Goal: Information Seeking & Learning: Learn about a topic

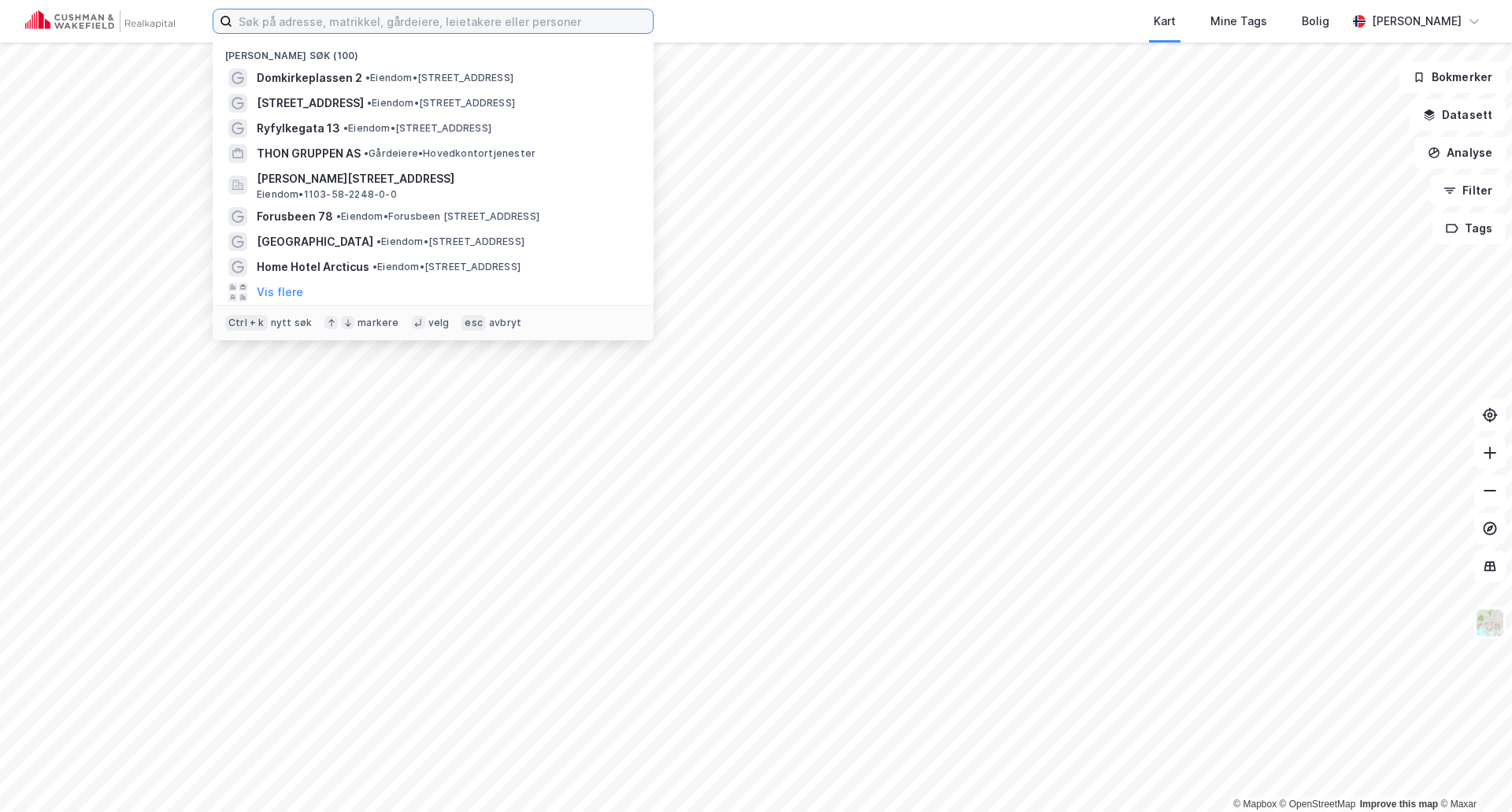
click at [612, 22] on input at bounding box center [443, 22] width 421 height 23
type input "egersund"
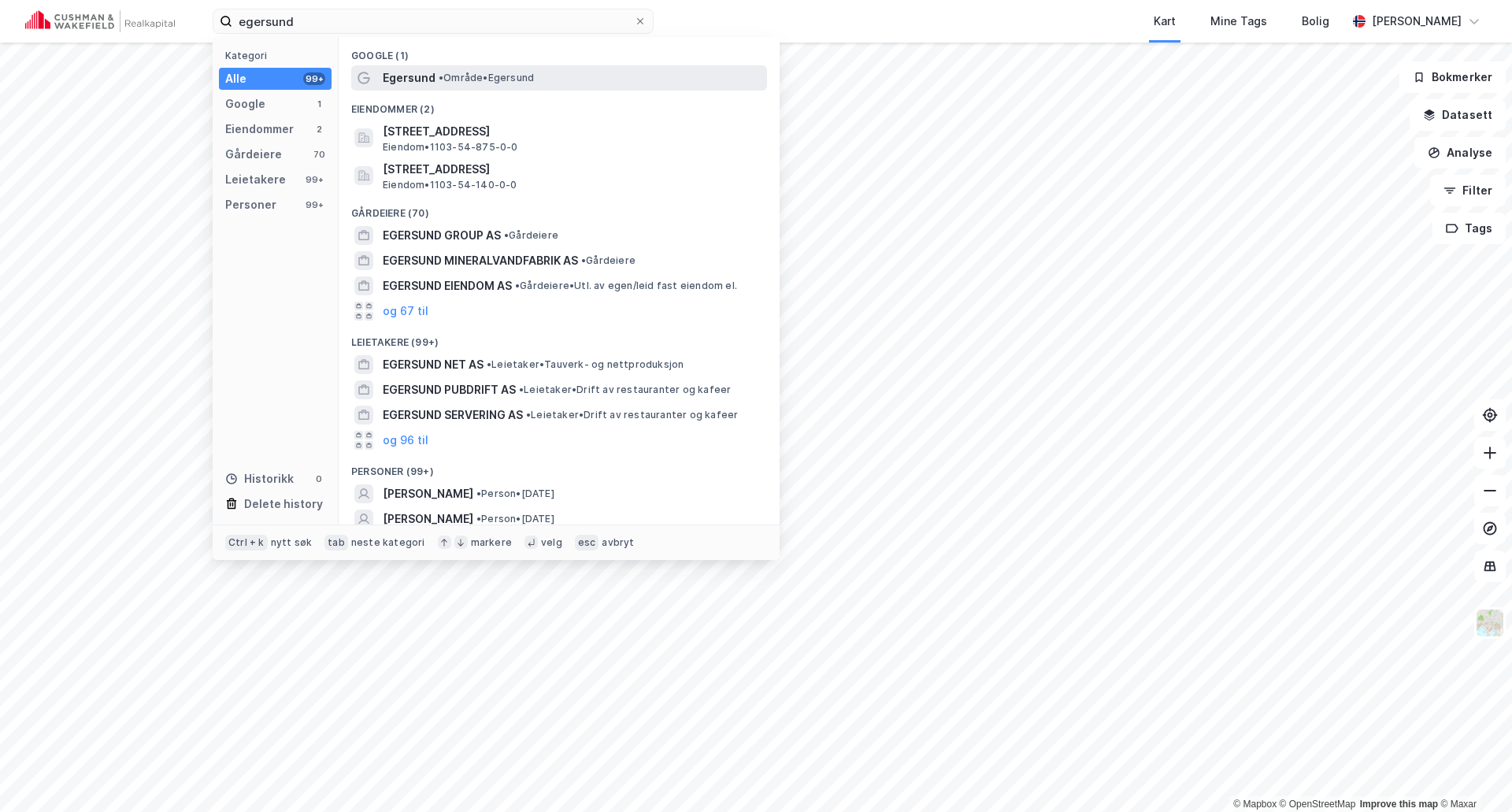
click at [534, 76] on span "• Område • [GEOGRAPHIC_DATA]" at bounding box center [487, 78] width 95 height 13
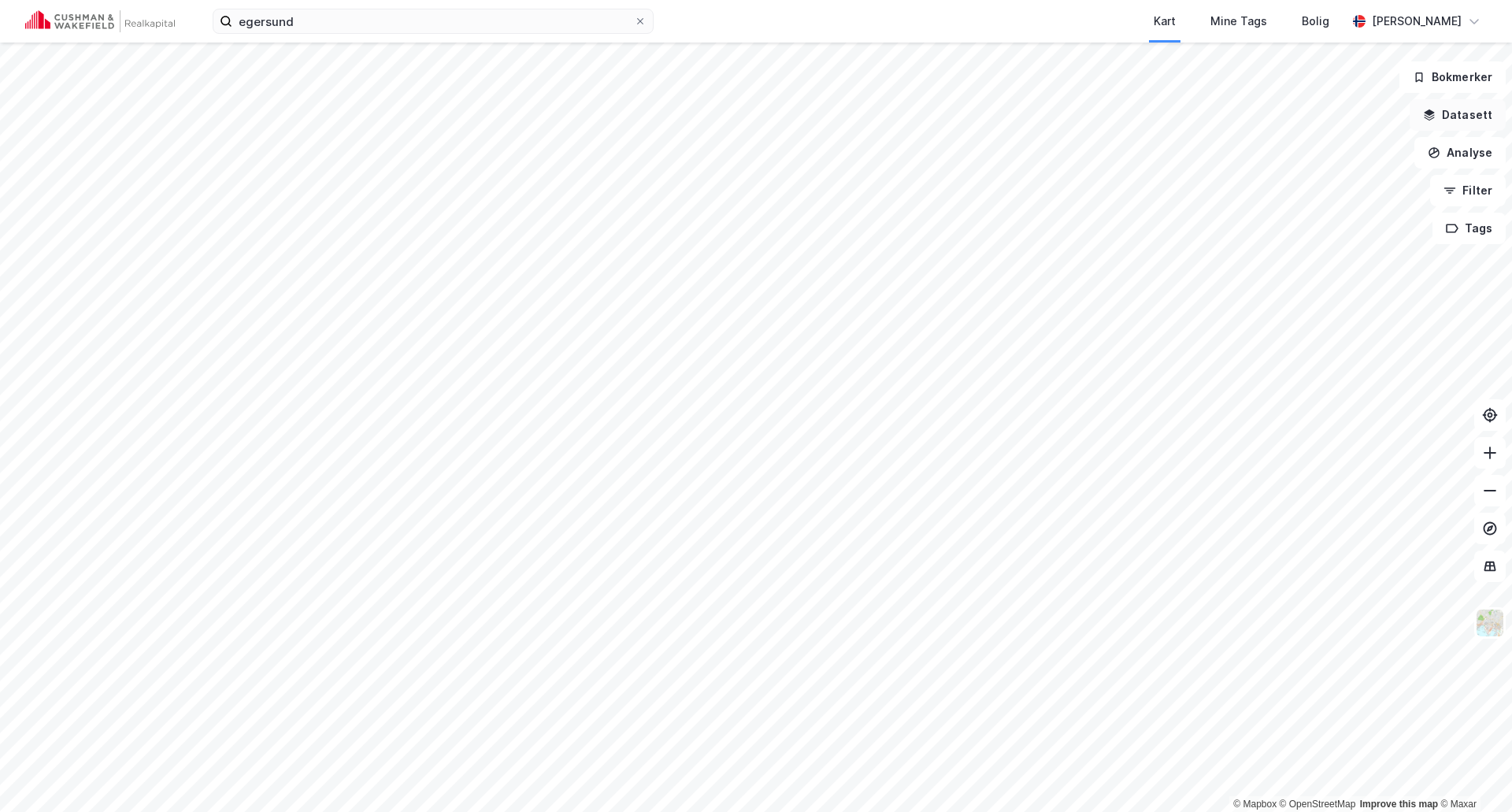
click at [1456, 119] on button "Datasett" at bounding box center [1457, 114] width 96 height 31
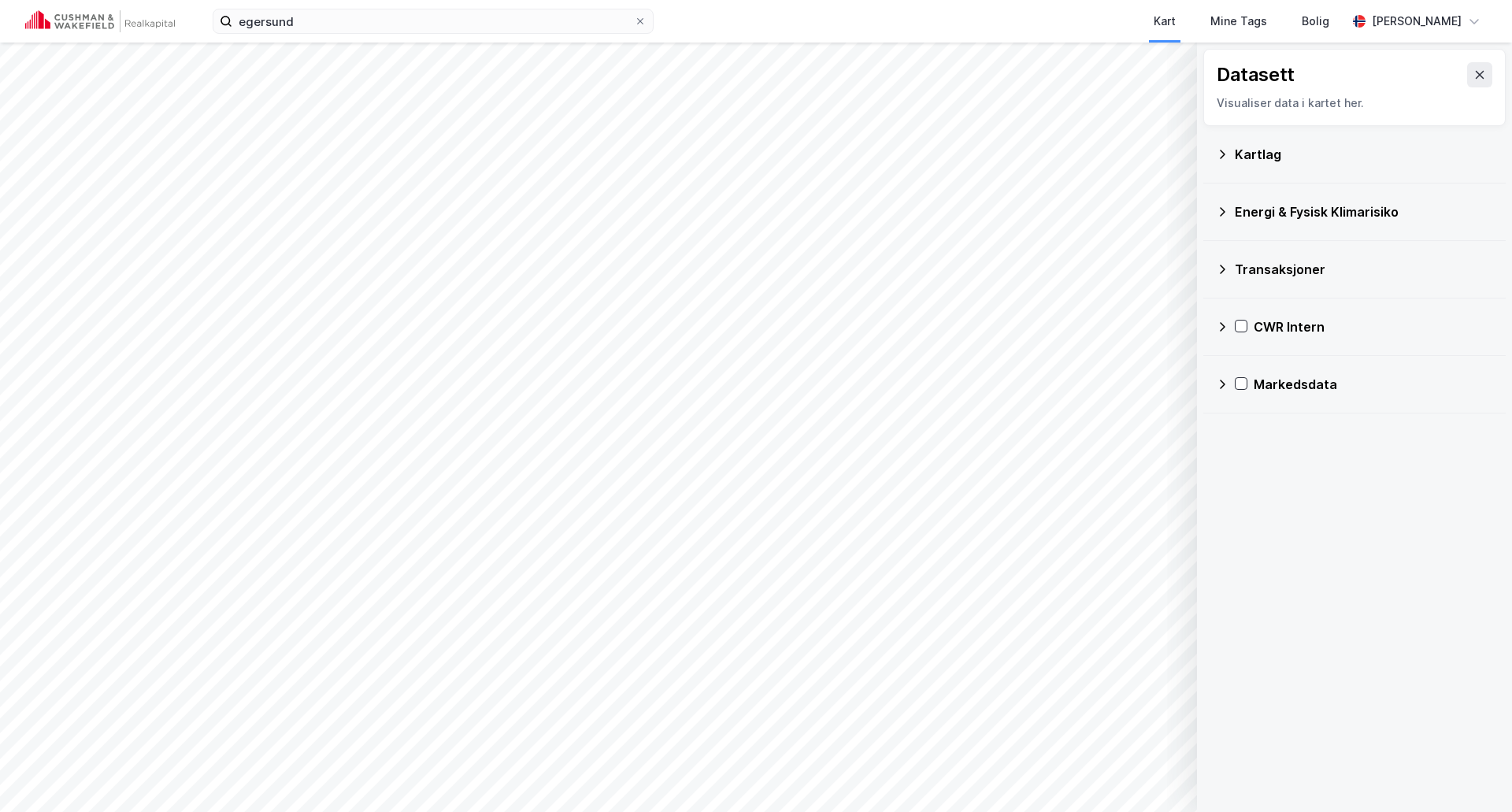
click at [1221, 326] on icon at bounding box center [1222, 326] width 13 height 13
click at [1235, 406] on div "CWR Intern Test CWR Valuations Verdivurderinger Transaksjoner" at bounding box center [1355, 384] width 302 height 171
click at [1243, 403] on icon at bounding box center [1243, 402] width 13 height 13
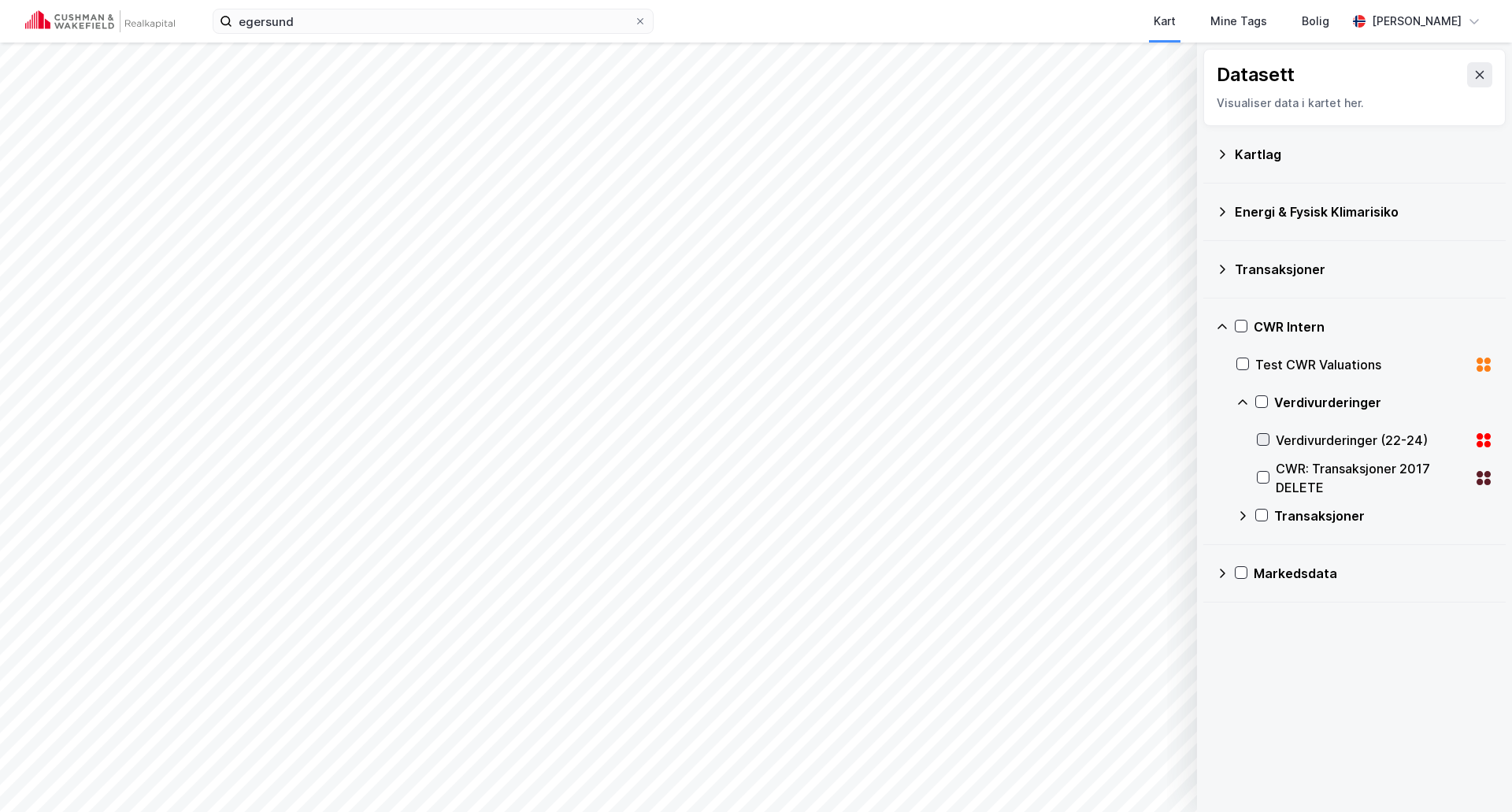
click at [1264, 438] on icon at bounding box center [1263, 439] width 11 height 11
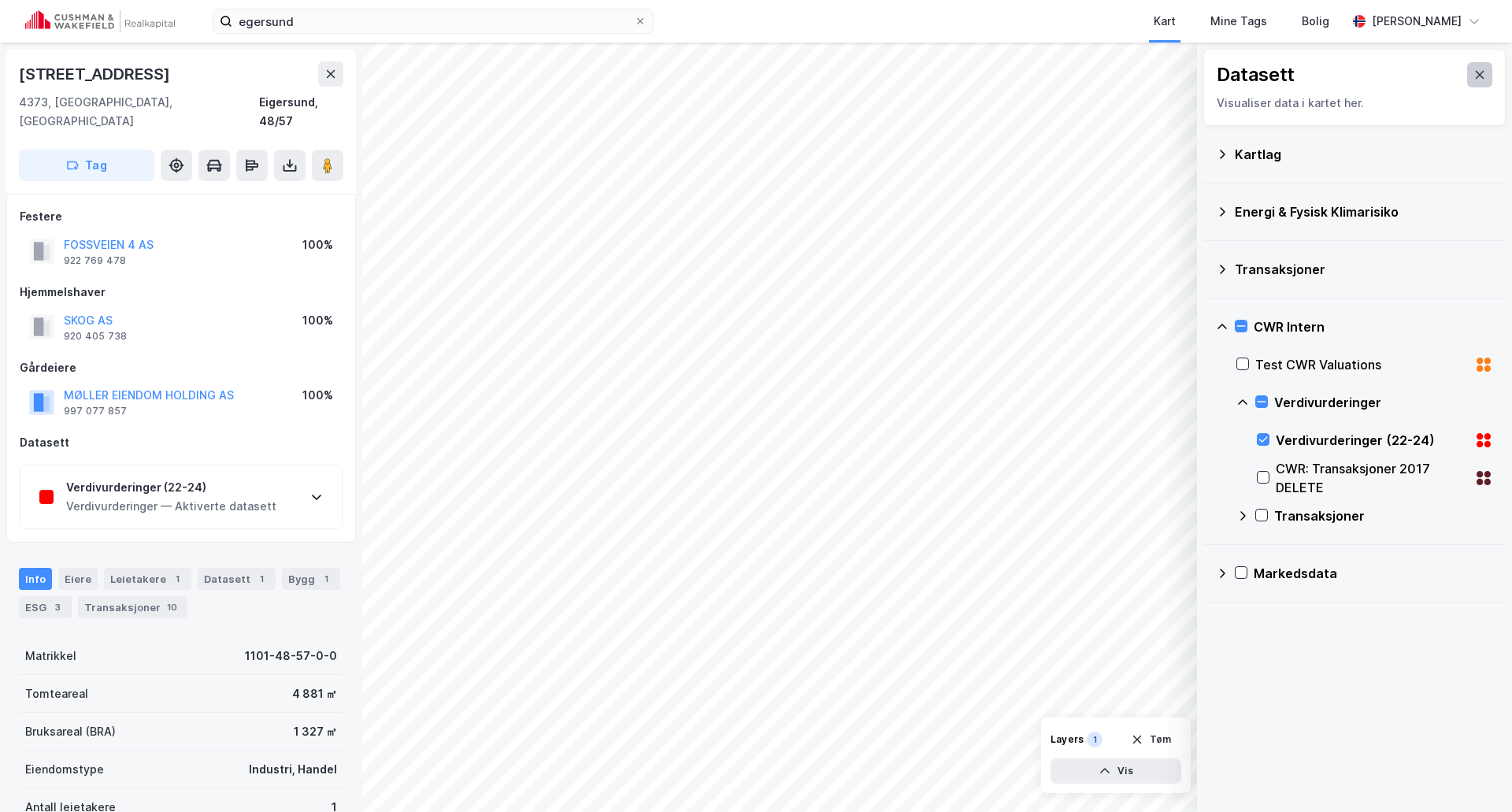
click at [1476, 71] on button at bounding box center [1480, 75] width 25 height 25
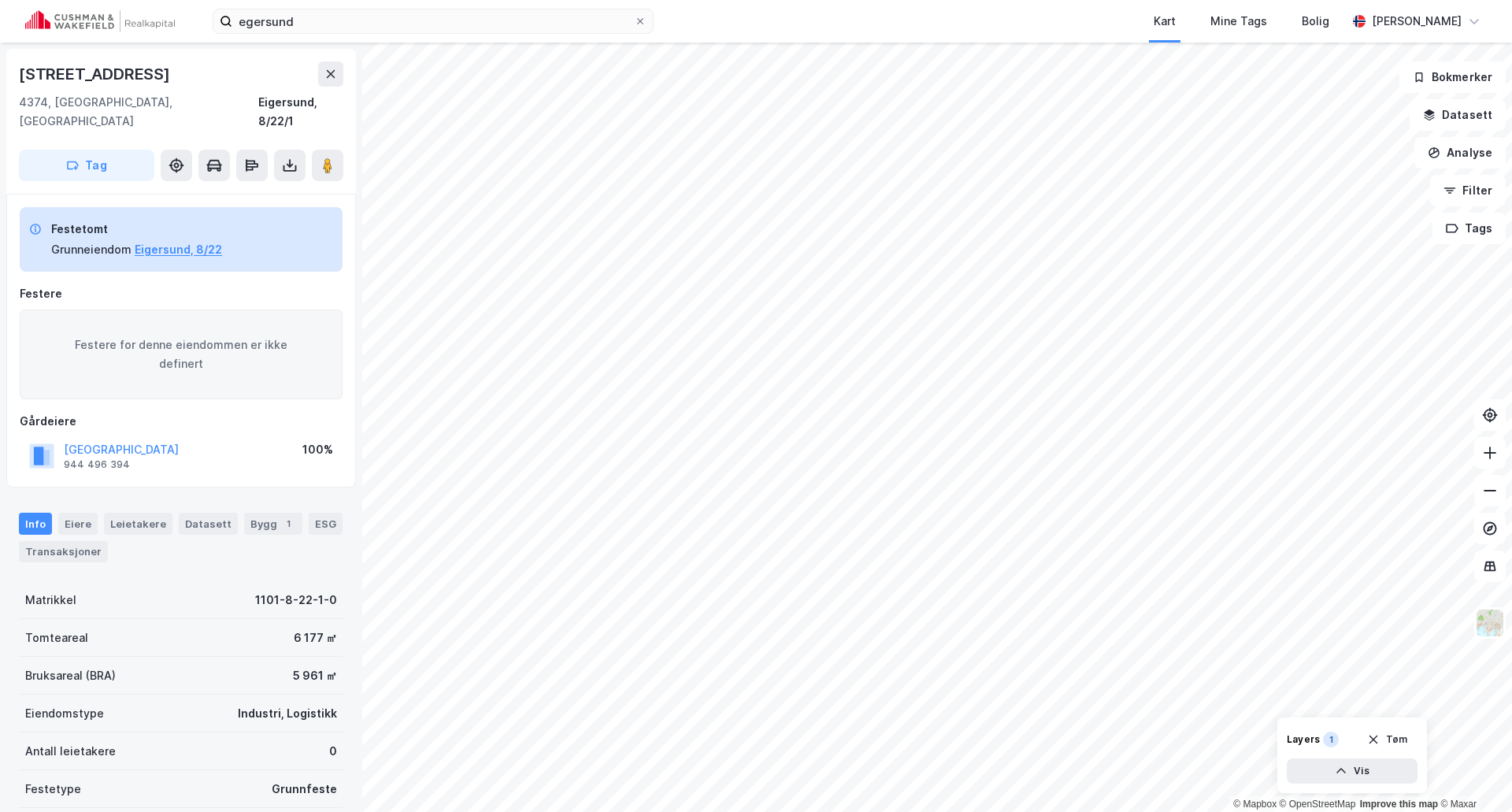
click at [618, 4] on div "egersund Kart Mine Tags Bolig [PERSON_NAME] © Mapbox © OpenStreetMap Improve th…" at bounding box center [756, 406] width 1512 height 812
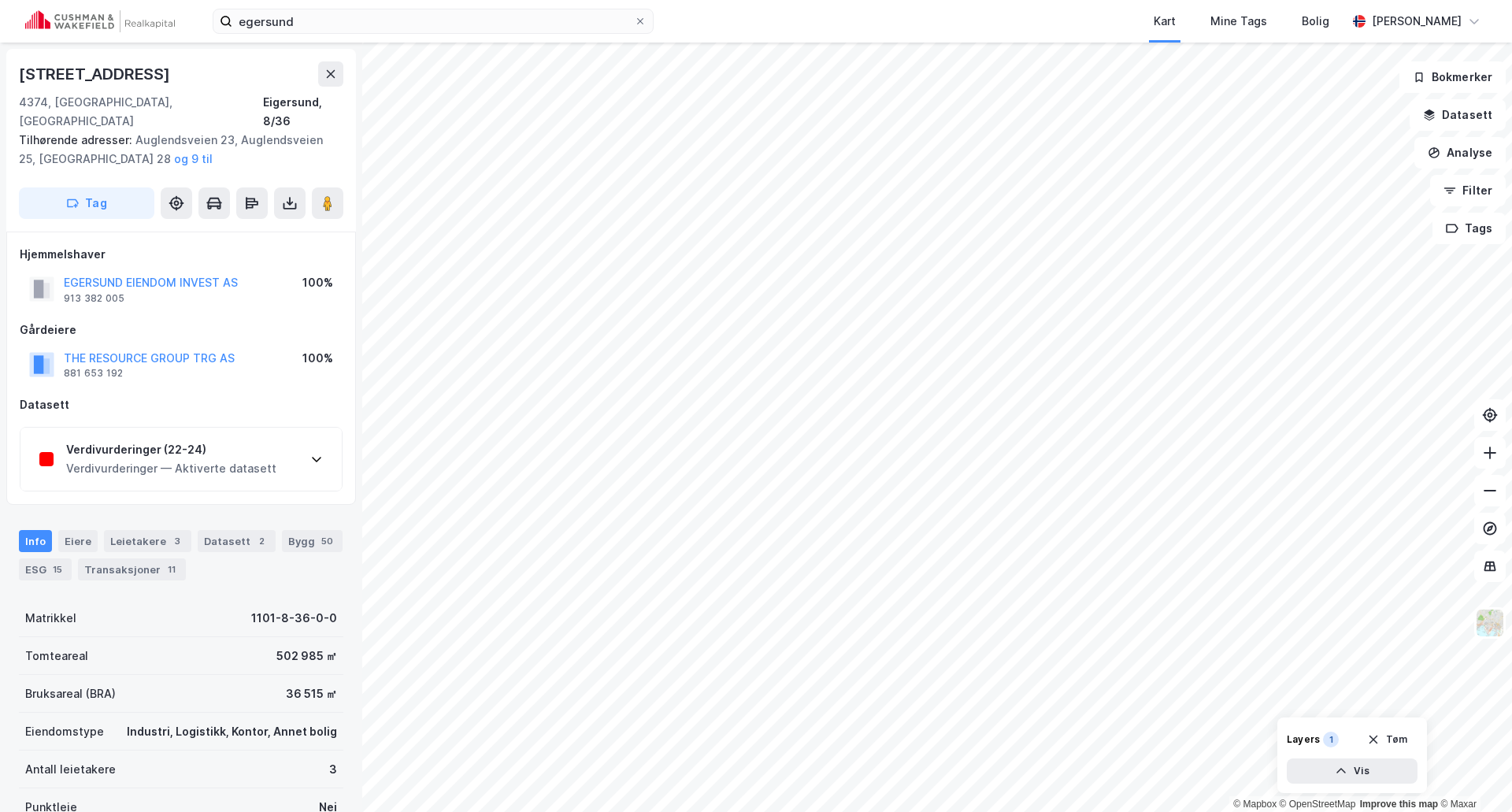
click at [303, 439] on div "Verdivurderinger (22-24) Verdivurderinger — Aktiverte datasett" at bounding box center [181, 459] width 321 height 63
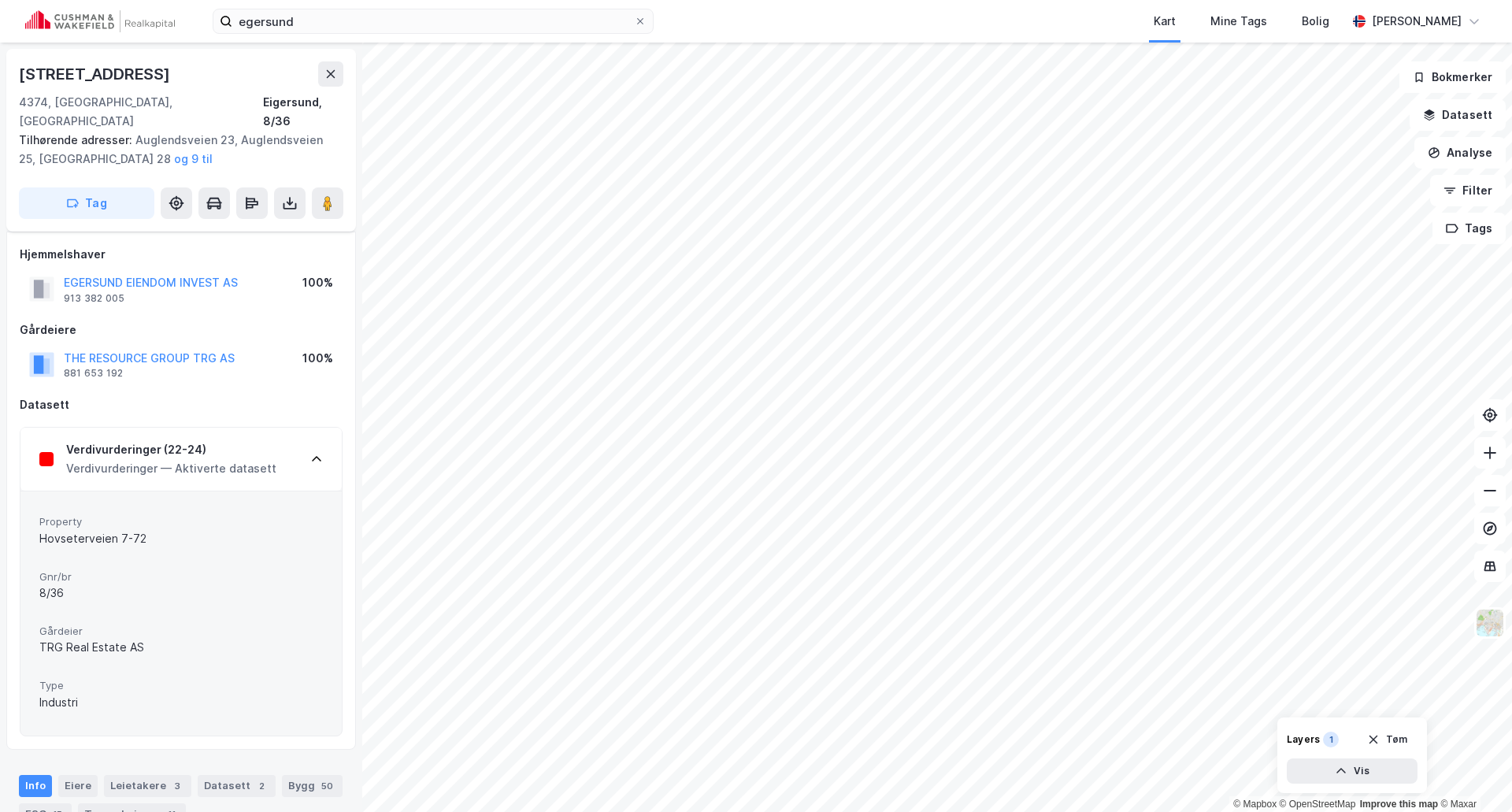
scroll to position [79, 0]
